Goal: Communication & Community: Answer question/provide support

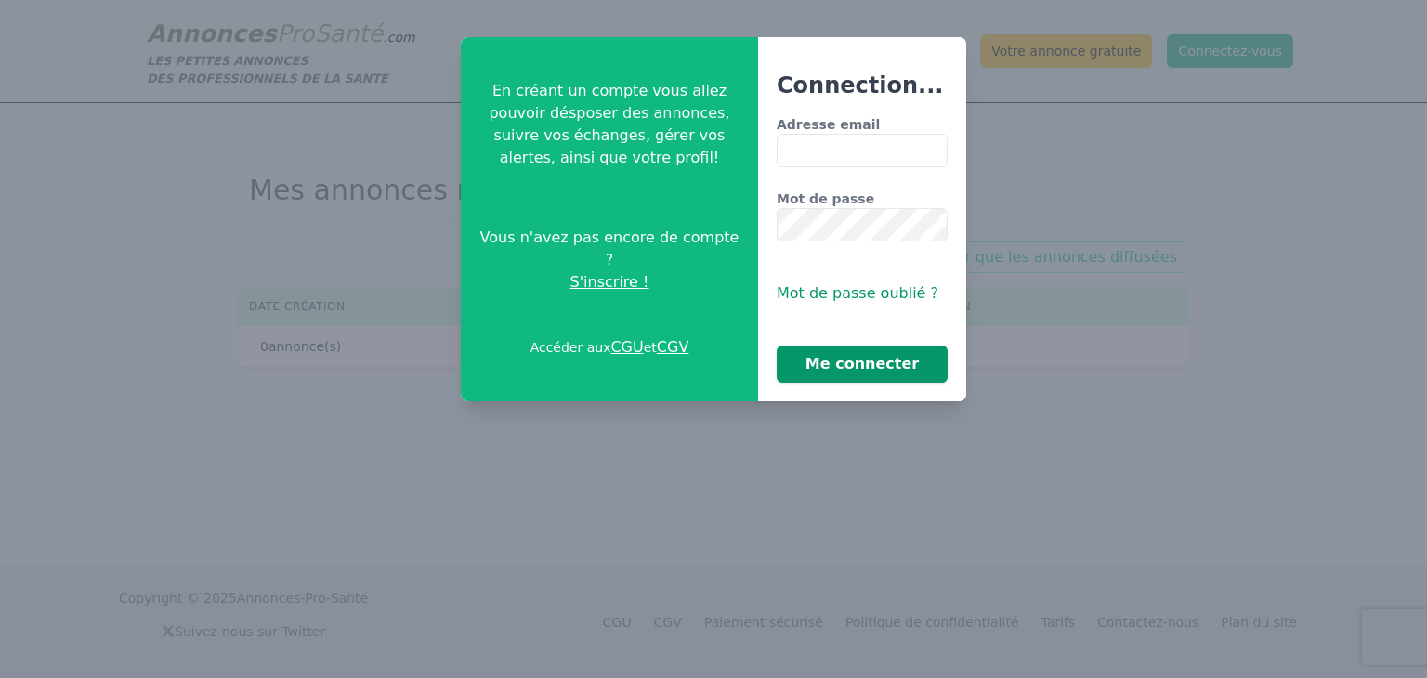
type input "**********"
click at [863, 358] on button "Me connecter" at bounding box center [862, 364] width 171 height 37
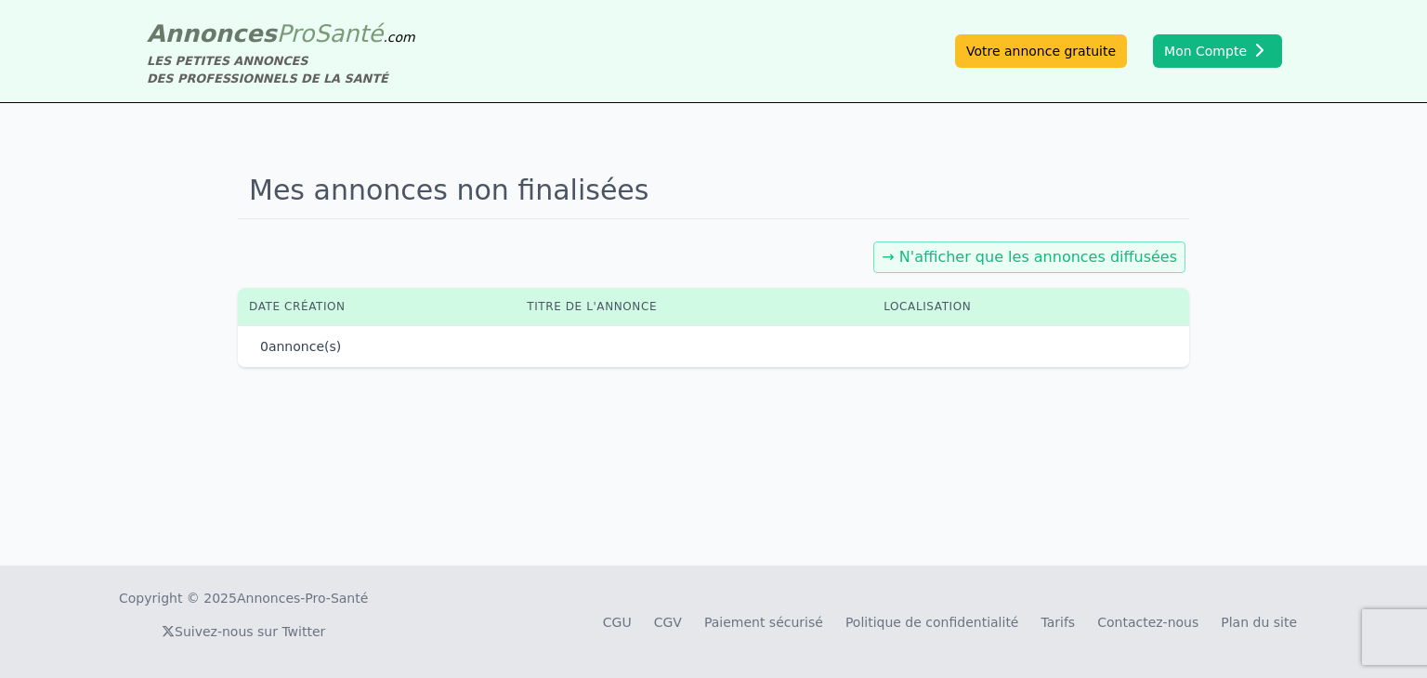
click at [1020, 248] on link "→ N'afficher que les annonces diffusées" at bounding box center [1030, 257] width 296 height 18
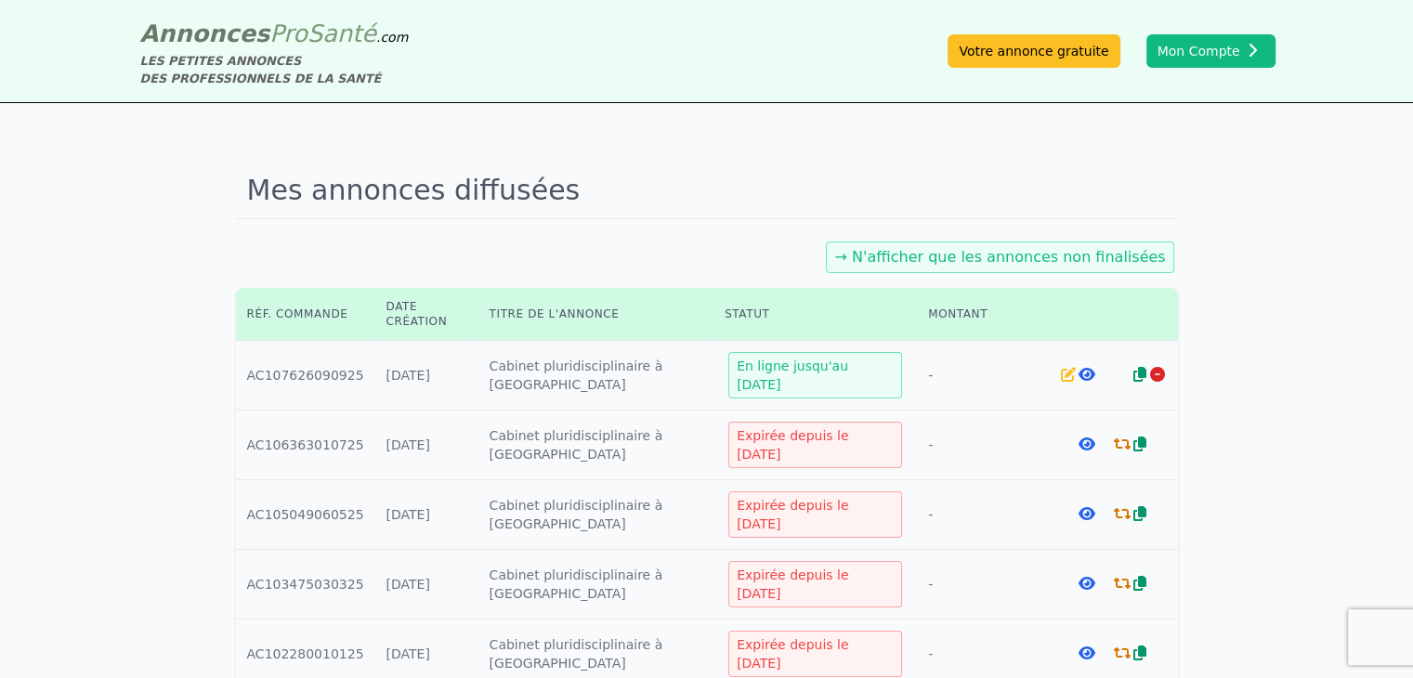
click at [1067, 376] on icon at bounding box center [1068, 374] width 15 height 15
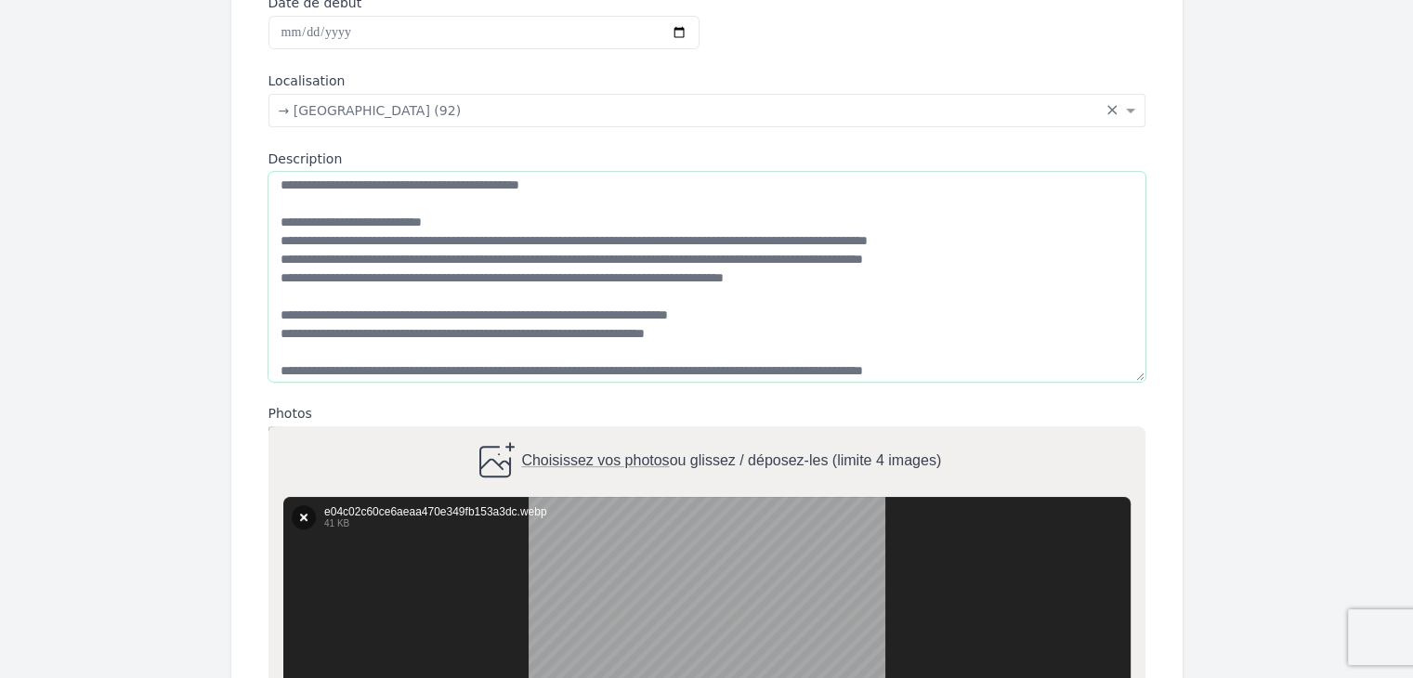
scroll to position [284, 0]
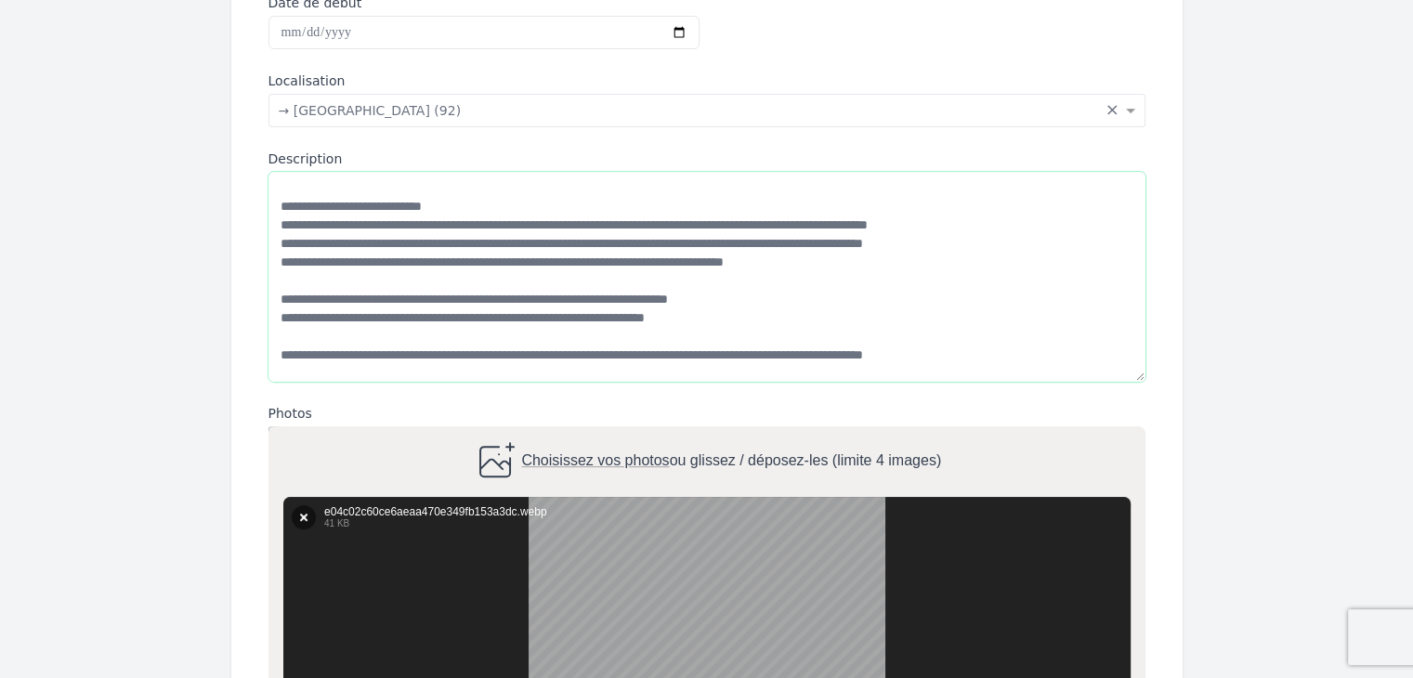
click at [984, 223] on textarea "Description" at bounding box center [707, 277] width 877 height 210
click at [836, 239] on textarea "Description" at bounding box center [707, 277] width 877 height 210
click at [909, 243] on textarea "Description" at bounding box center [707, 277] width 877 height 210
click at [1032, 244] on textarea "Description" at bounding box center [707, 277] width 877 height 210
click at [755, 276] on textarea "Description" at bounding box center [707, 277] width 877 height 210
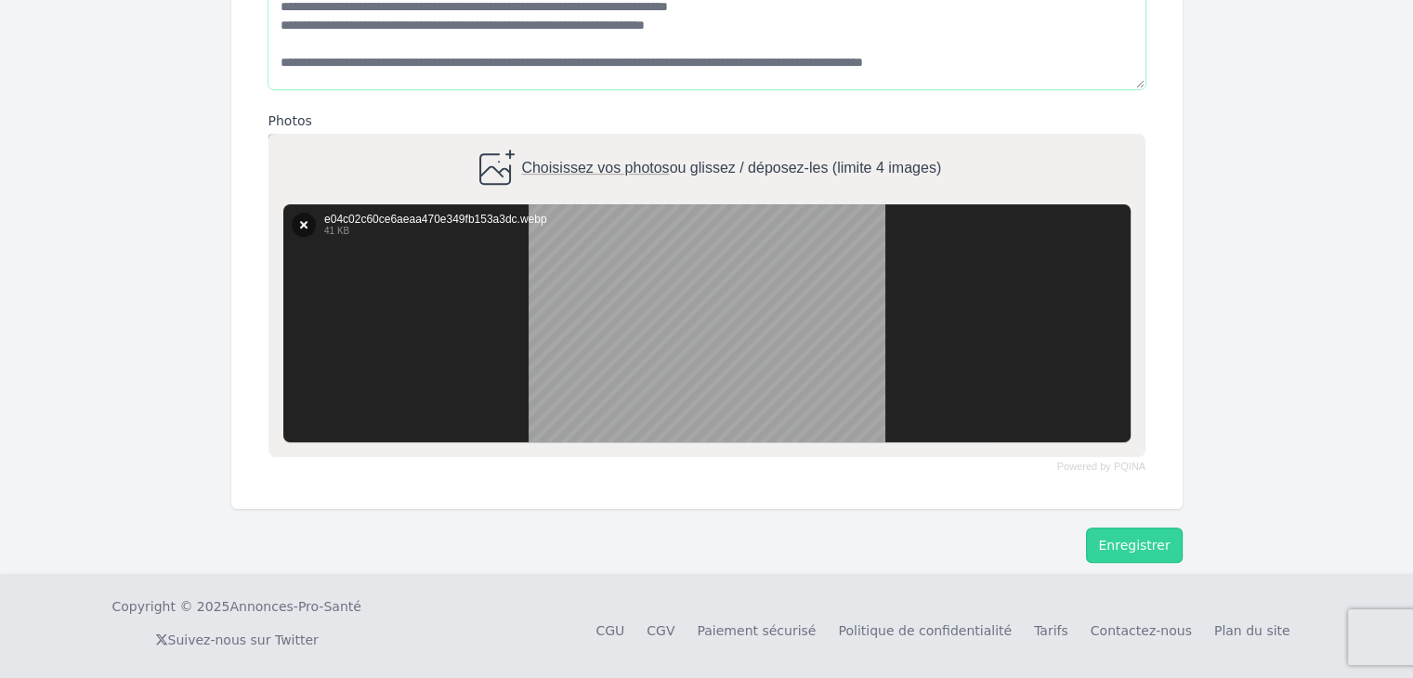
scroll to position [890, 0]
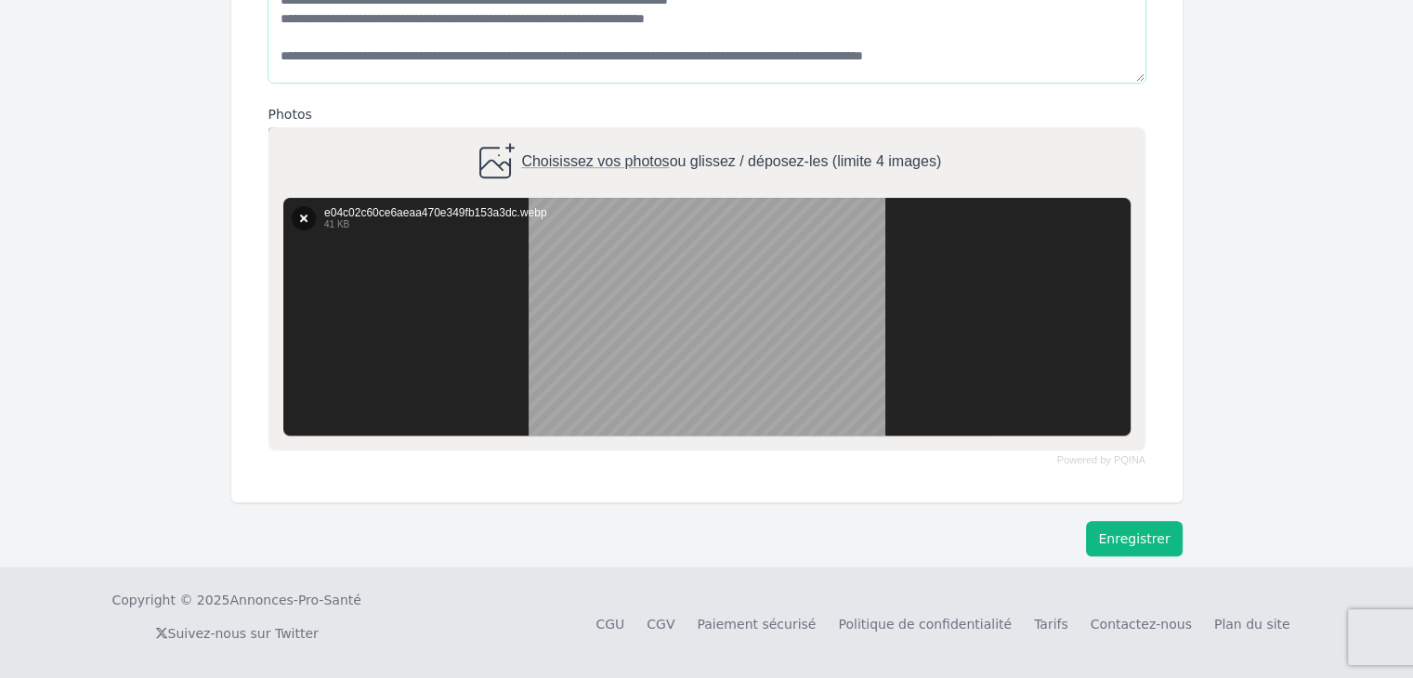
type textarea "**********"
click at [1131, 532] on button "Enregistrer" at bounding box center [1134, 538] width 96 height 35
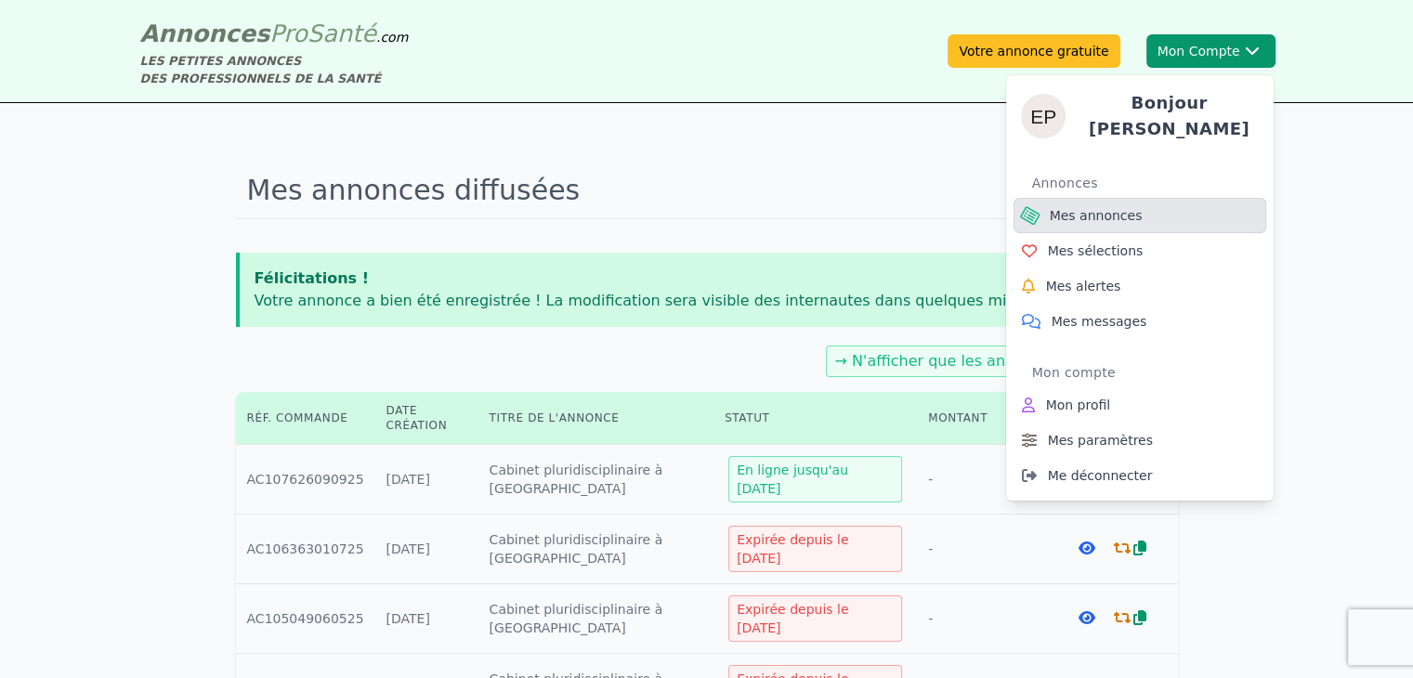
click at [1084, 206] on span "Mes annonces" at bounding box center [1096, 215] width 93 height 19
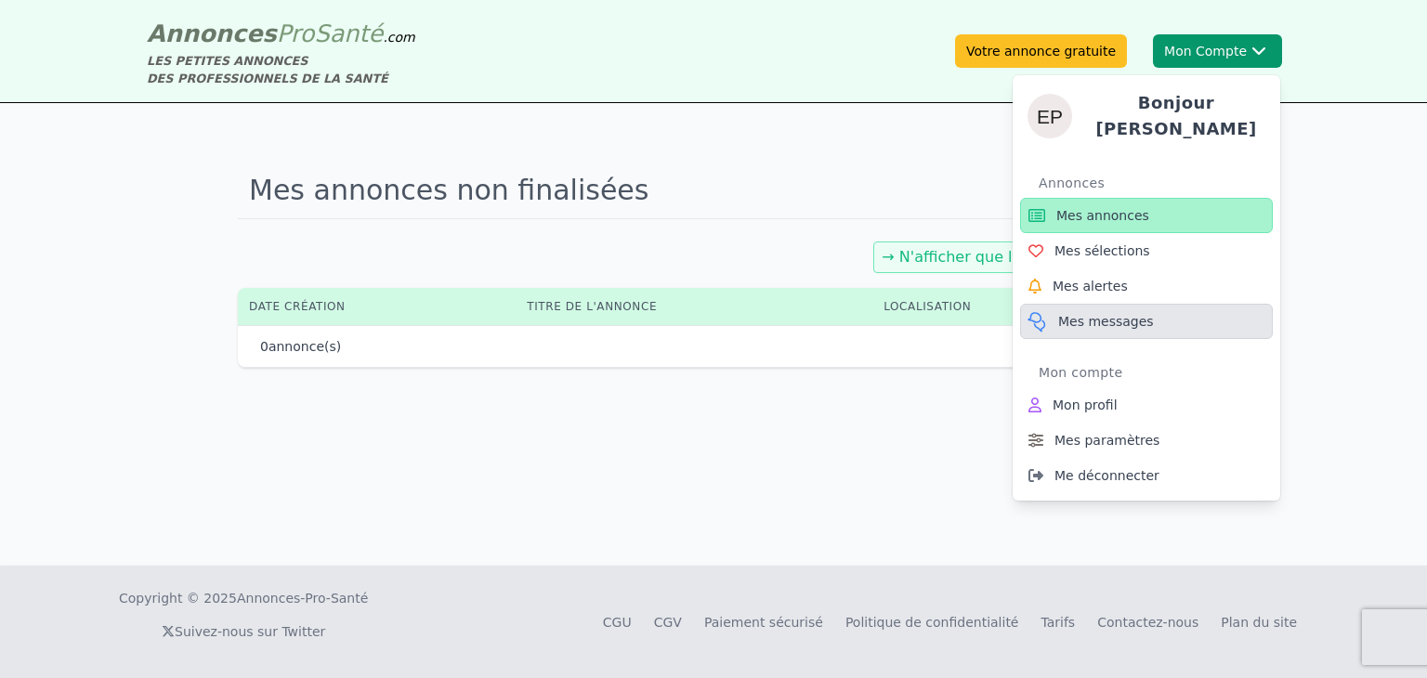
click at [1097, 313] on span "Mes messages" at bounding box center [1106, 321] width 96 height 19
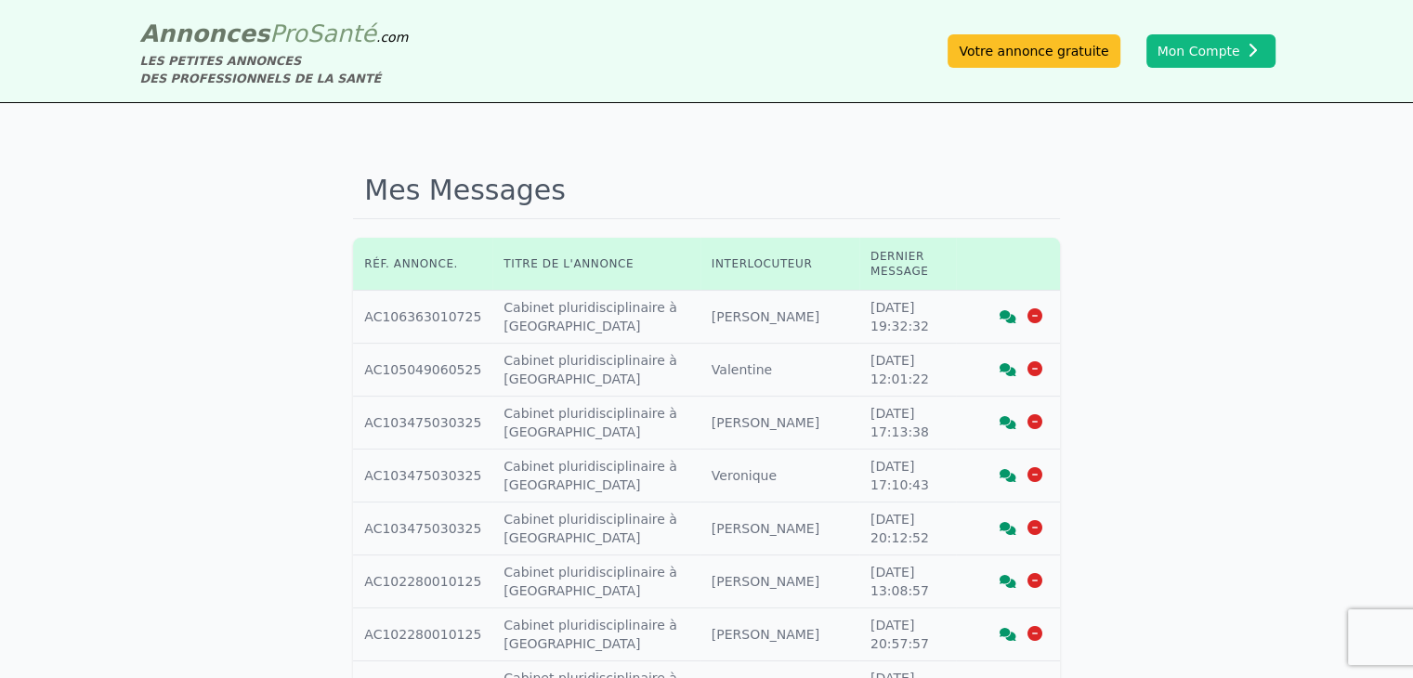
click at [1230, 567] on div "Mes Messages Réf. annonce. Titre de l'annonce Interlocuteur Dernier message Réf…" at bounding box center [706, 656] width 1413 height 1107
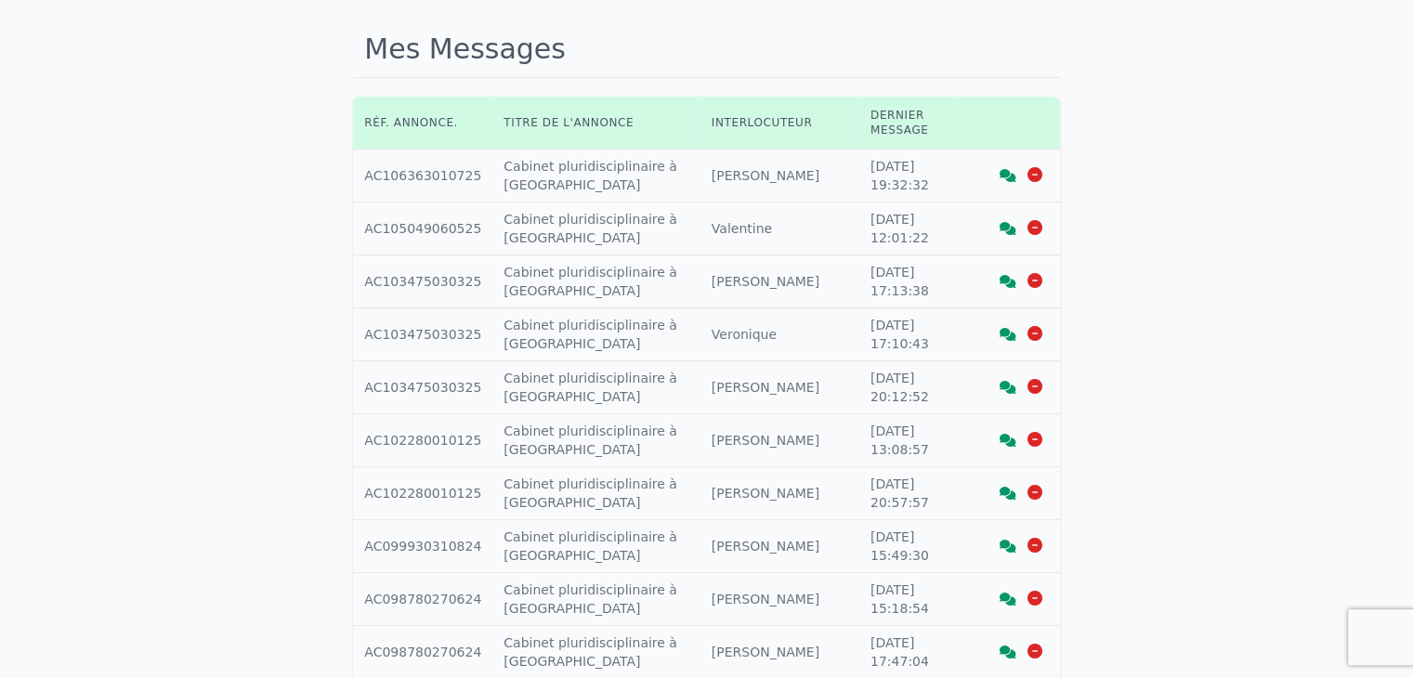
scroll to position [142, 0]
click at [1006, 221] on icon at bounding box center [1008, 227] width 17 height 13
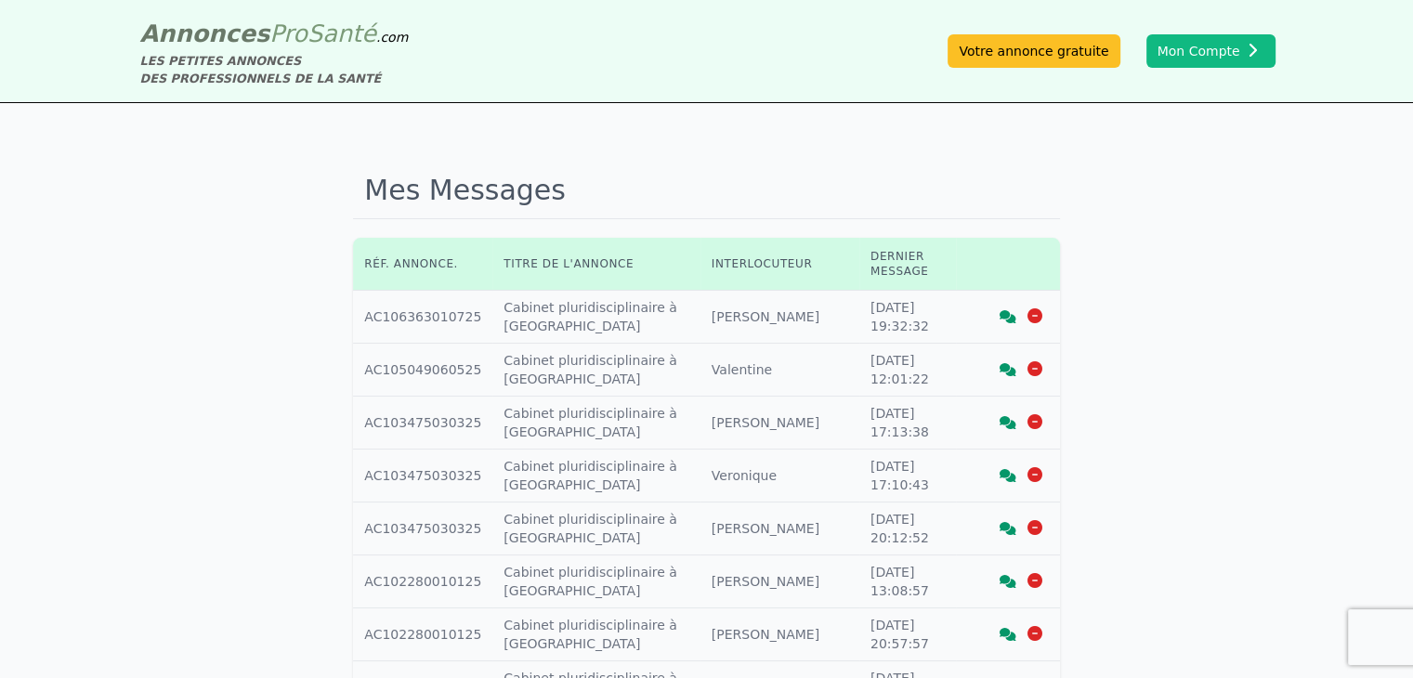
click at [1011, 310] on icon at bounding box center [1008, 316] width 17 height 13
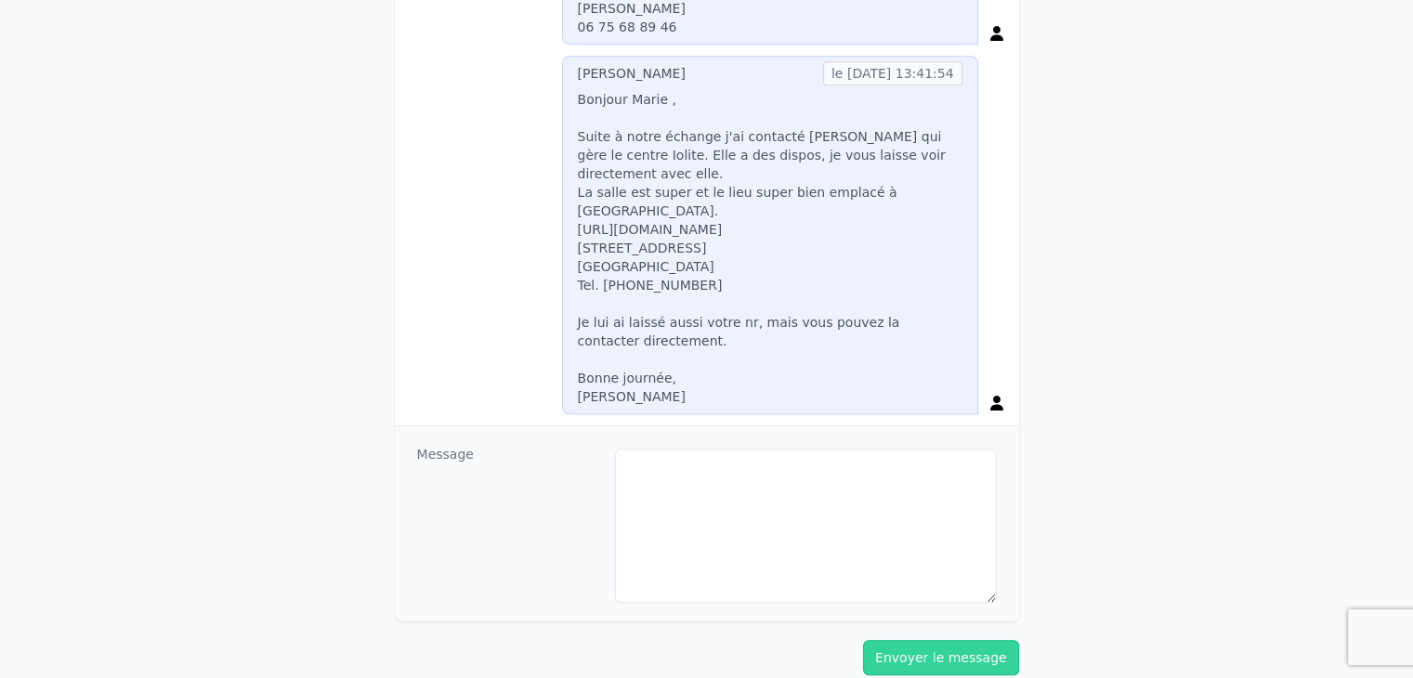
scroll to position [1356, 0]
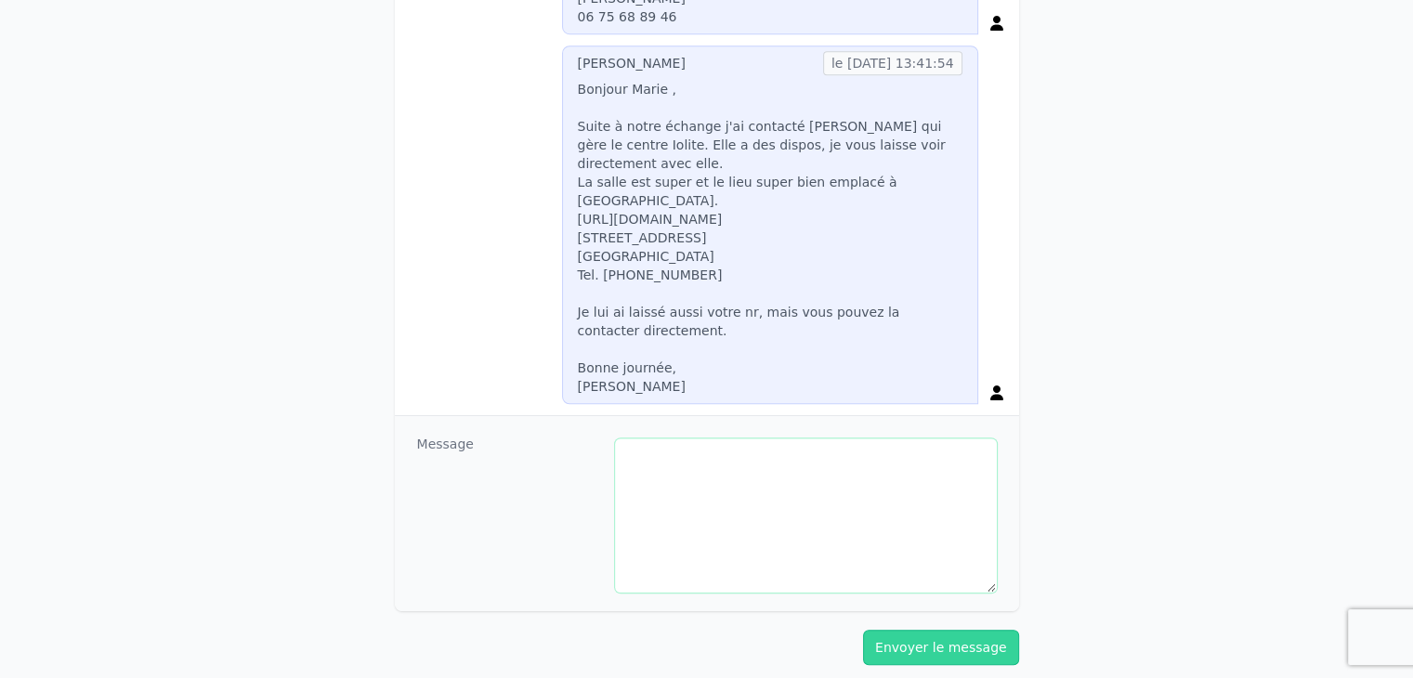
click at [687, 439] on textarea at bounding box center [806, 516] width 382 height 154
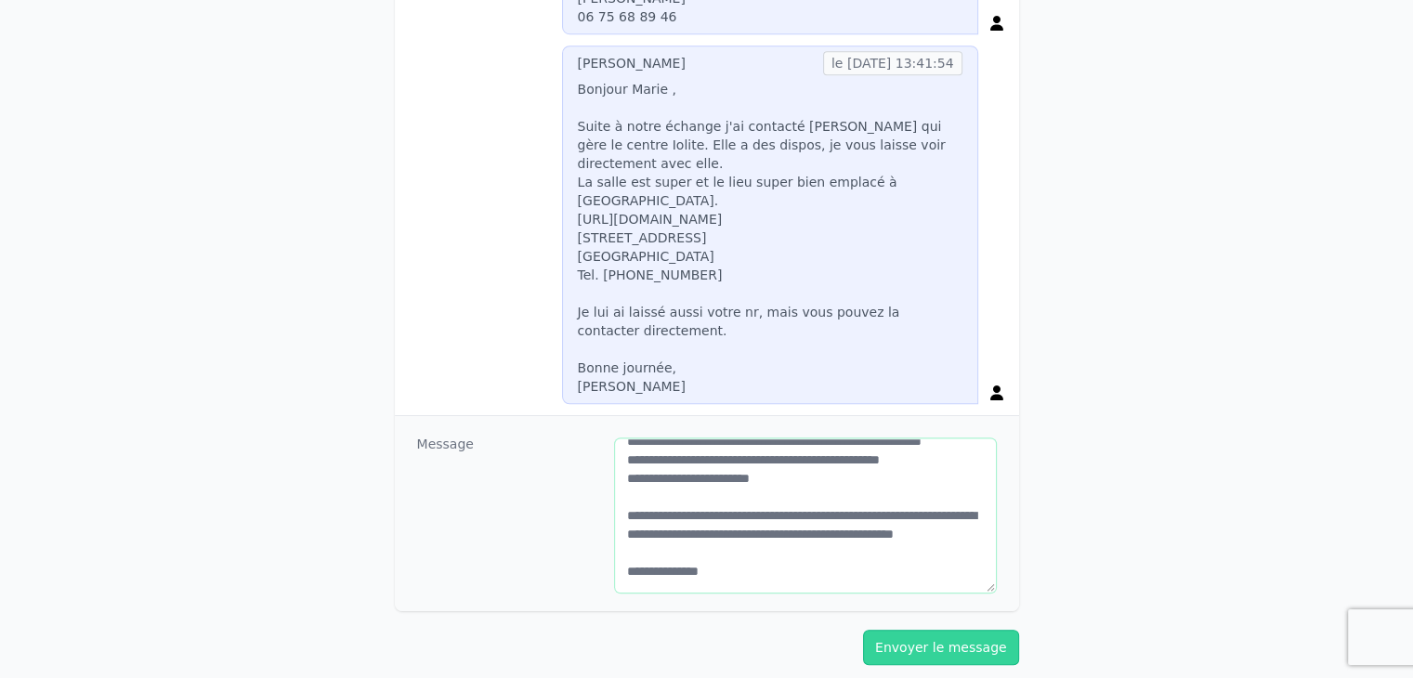
scroll to position [137, 0]
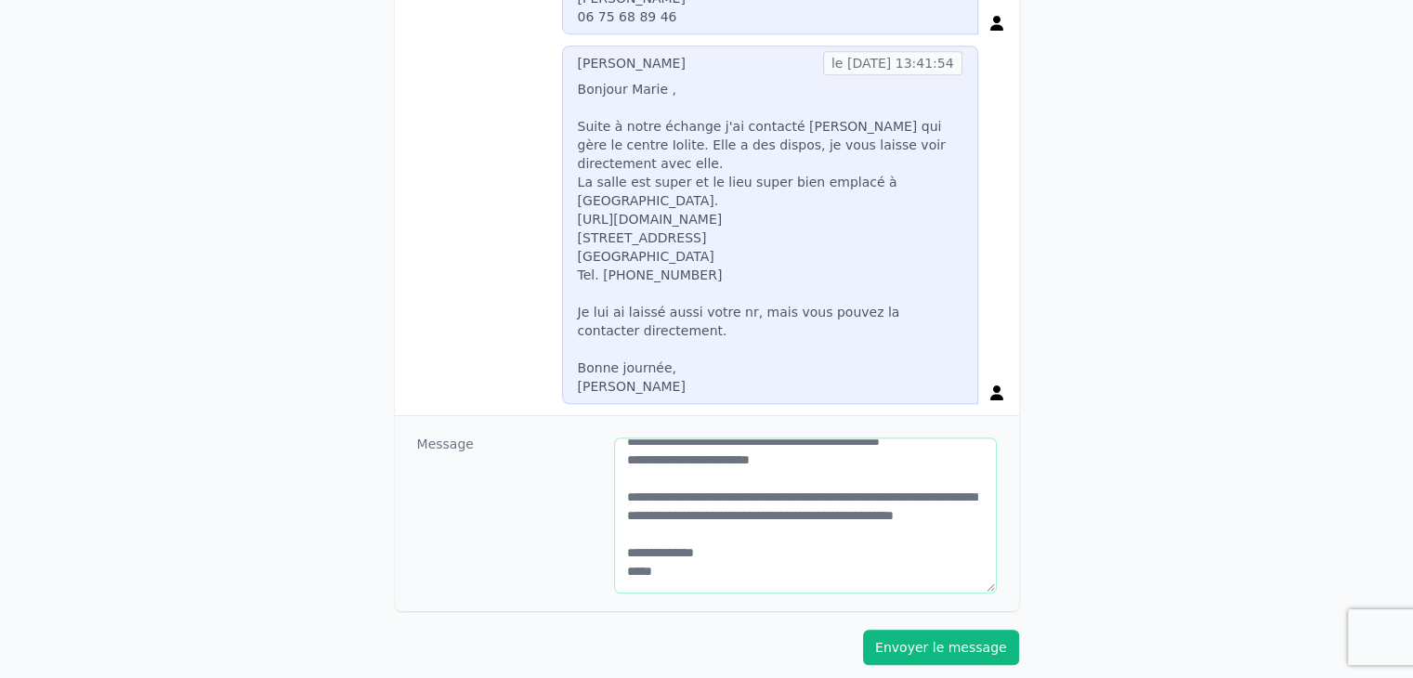
type textarea "**********"
click at [940, 630] on button "Envoyer le message" at bounding box center [941, 647] width 156 height 35
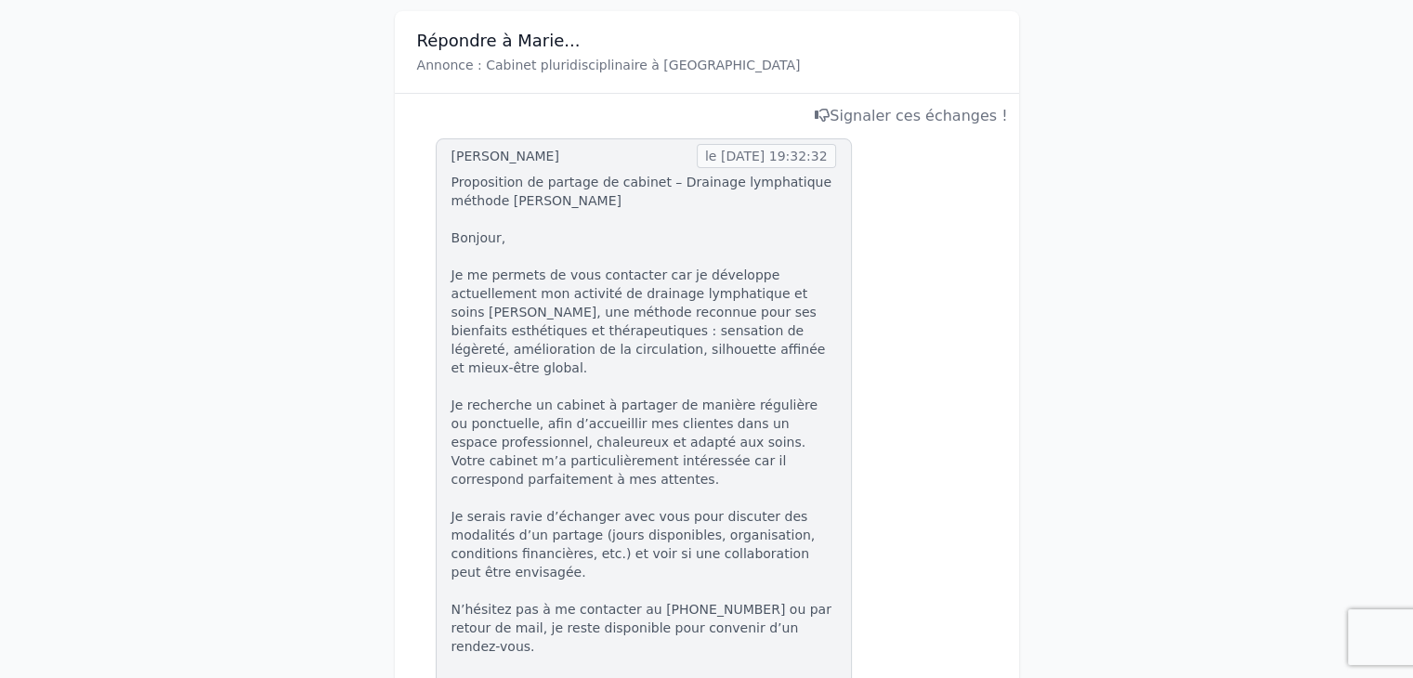
scroll to position [0, 0]
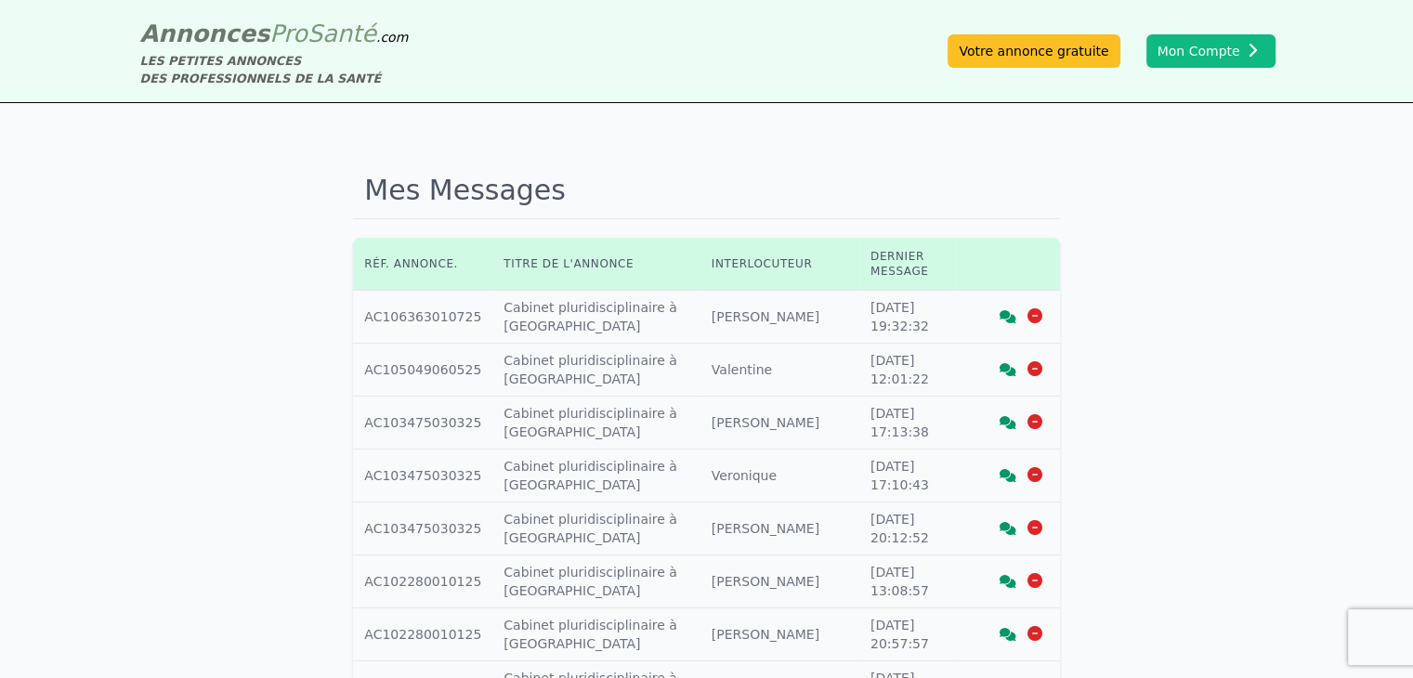
click at [1001, 416] on icon at bounding box center [1008, 422] width 17 height 13
